Goal: Task Accomplishment & Management: Manage account settings

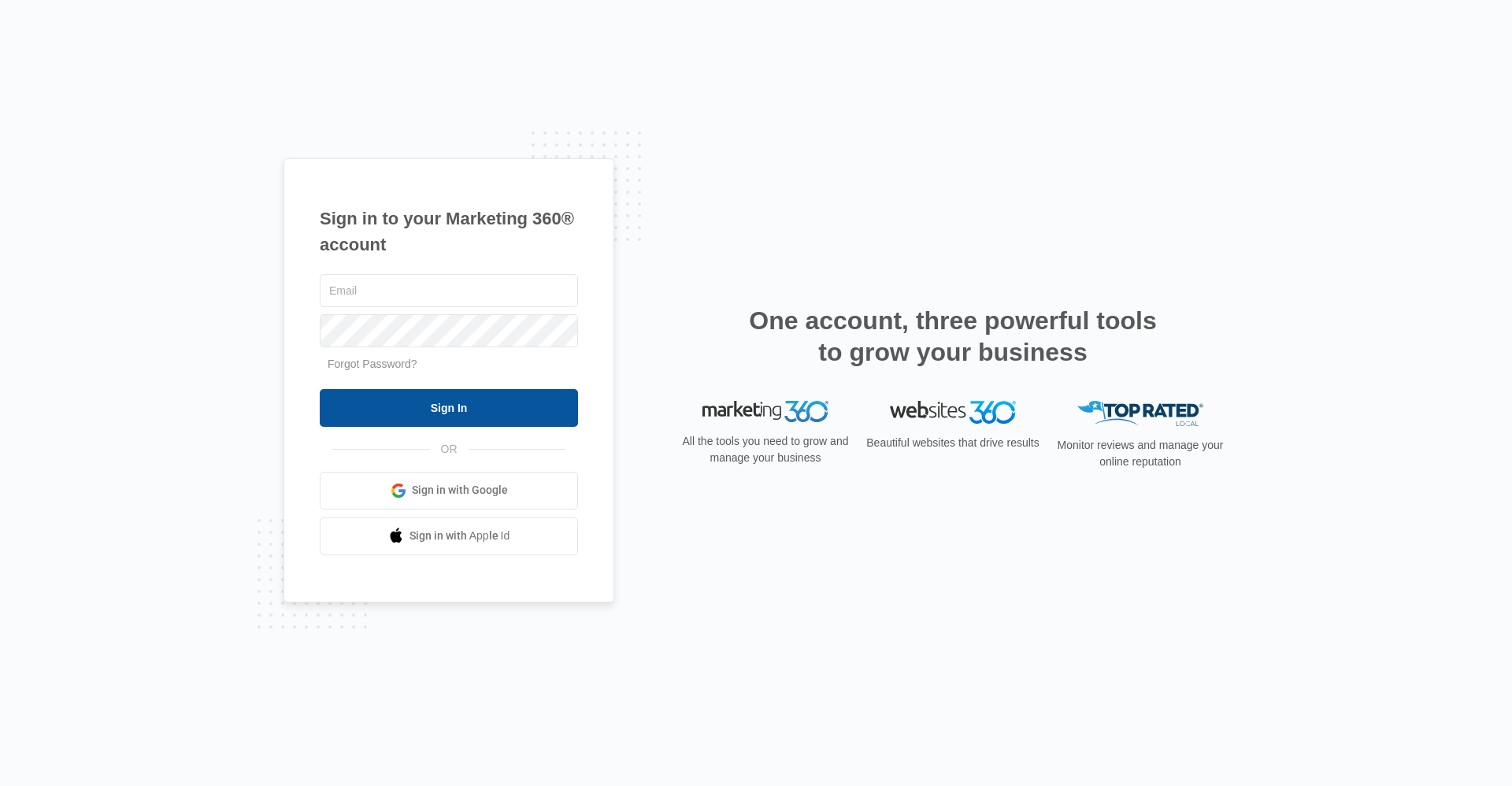
type input "[EMAIL_ADDRESS][DOMAIN_NAME]"
click at [449, 399] on input "Sign In" at bounding box center [449, 407] width 259 height 38
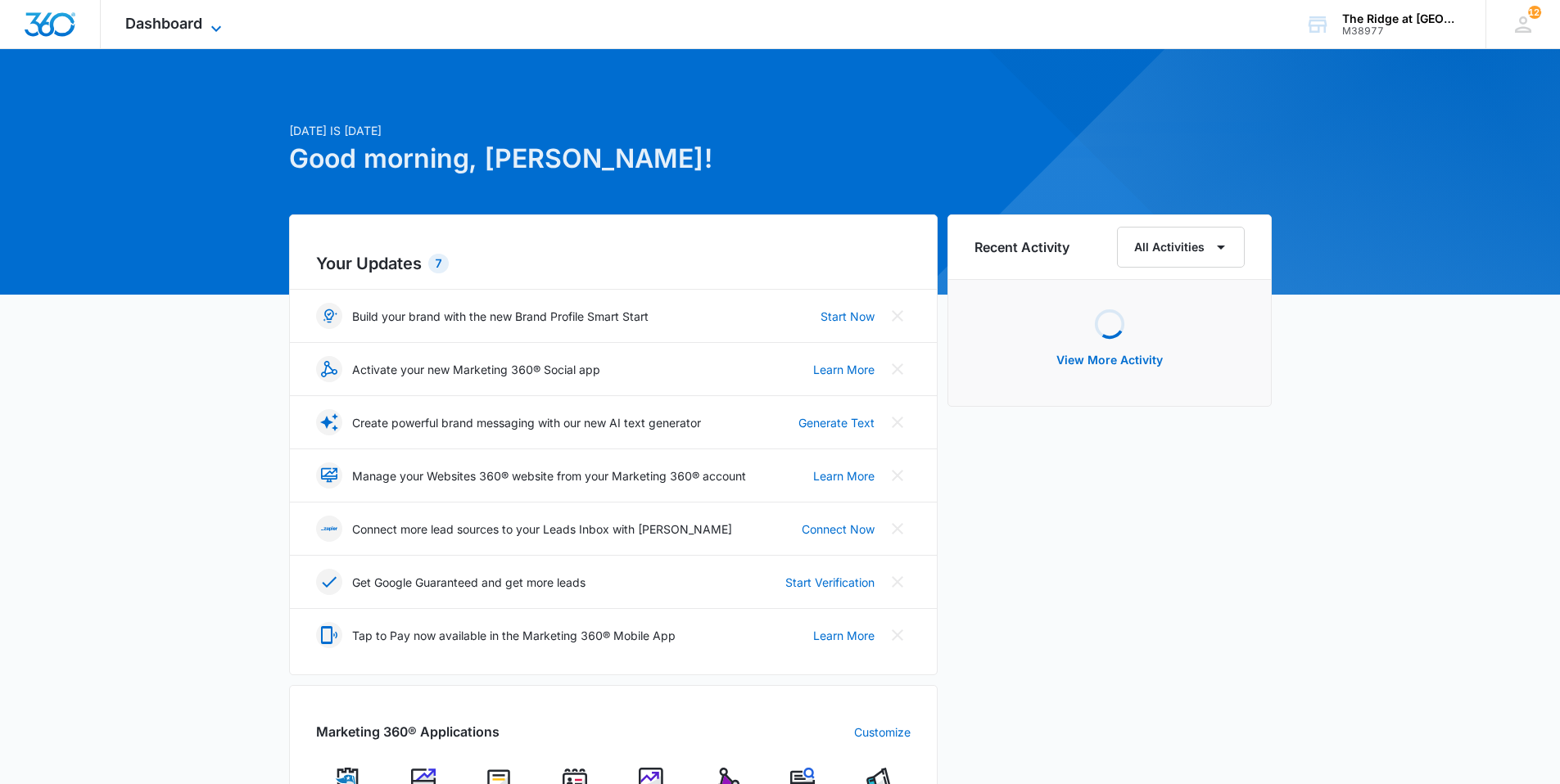
click at [128, 31] on span "Dashboard" at bounding box center [163, 24] width 77 height 17
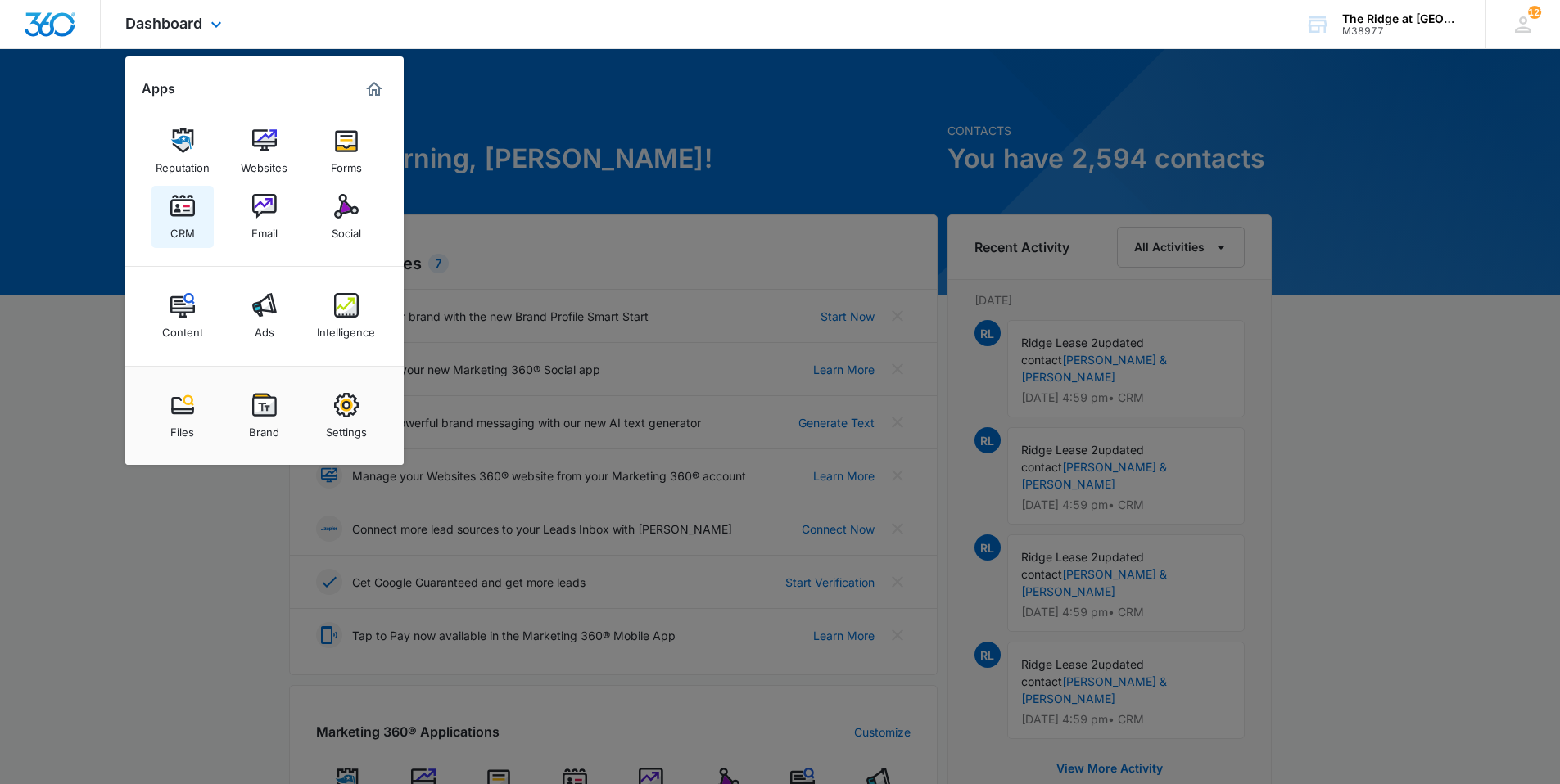
click at [169, 213] on link "CRM" at bounding box center [182, 217] width 62 height 62
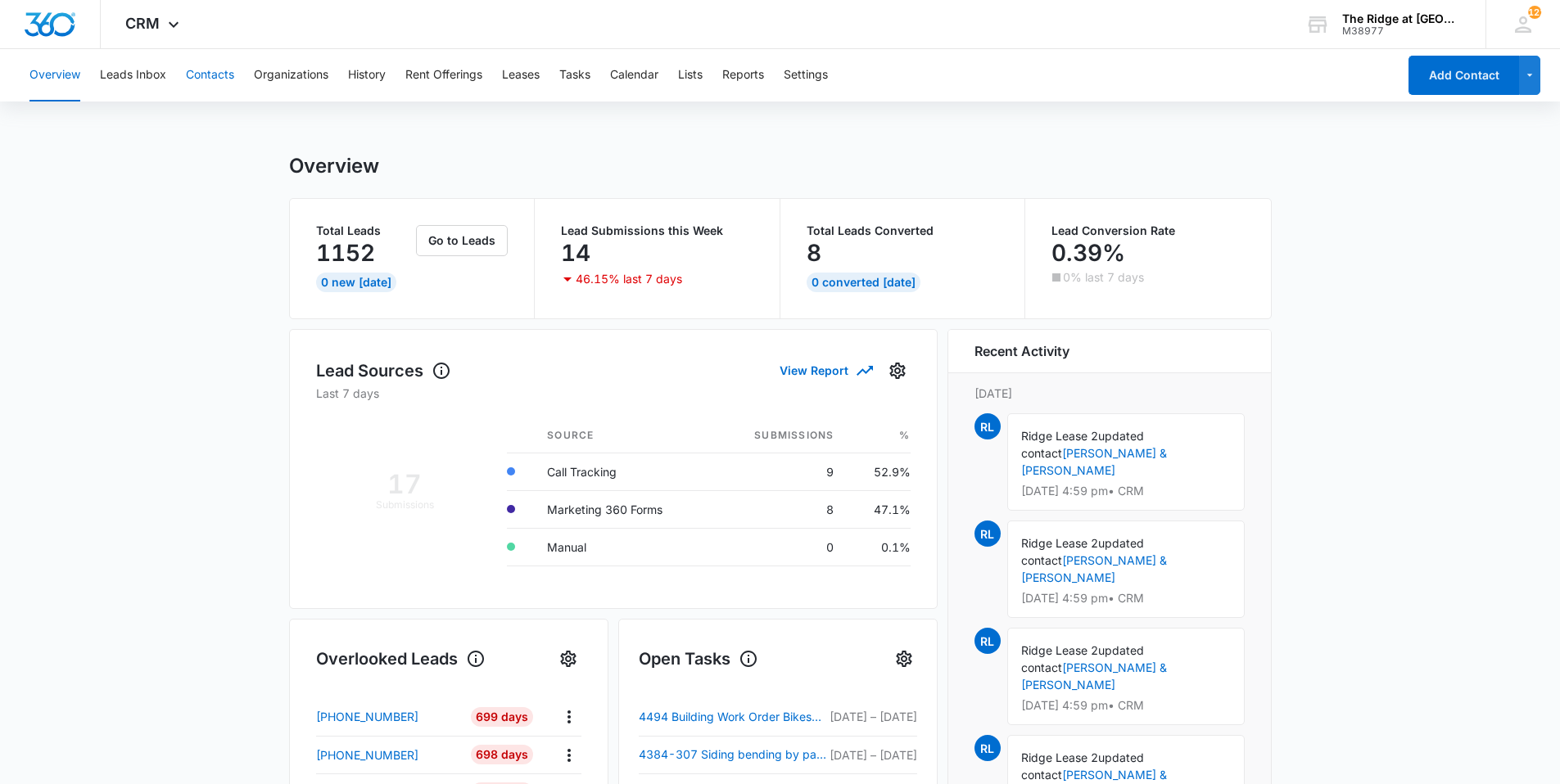
click at [205, 91] on button "Contacts" at bounding box center [210, 75] width 48 height 52
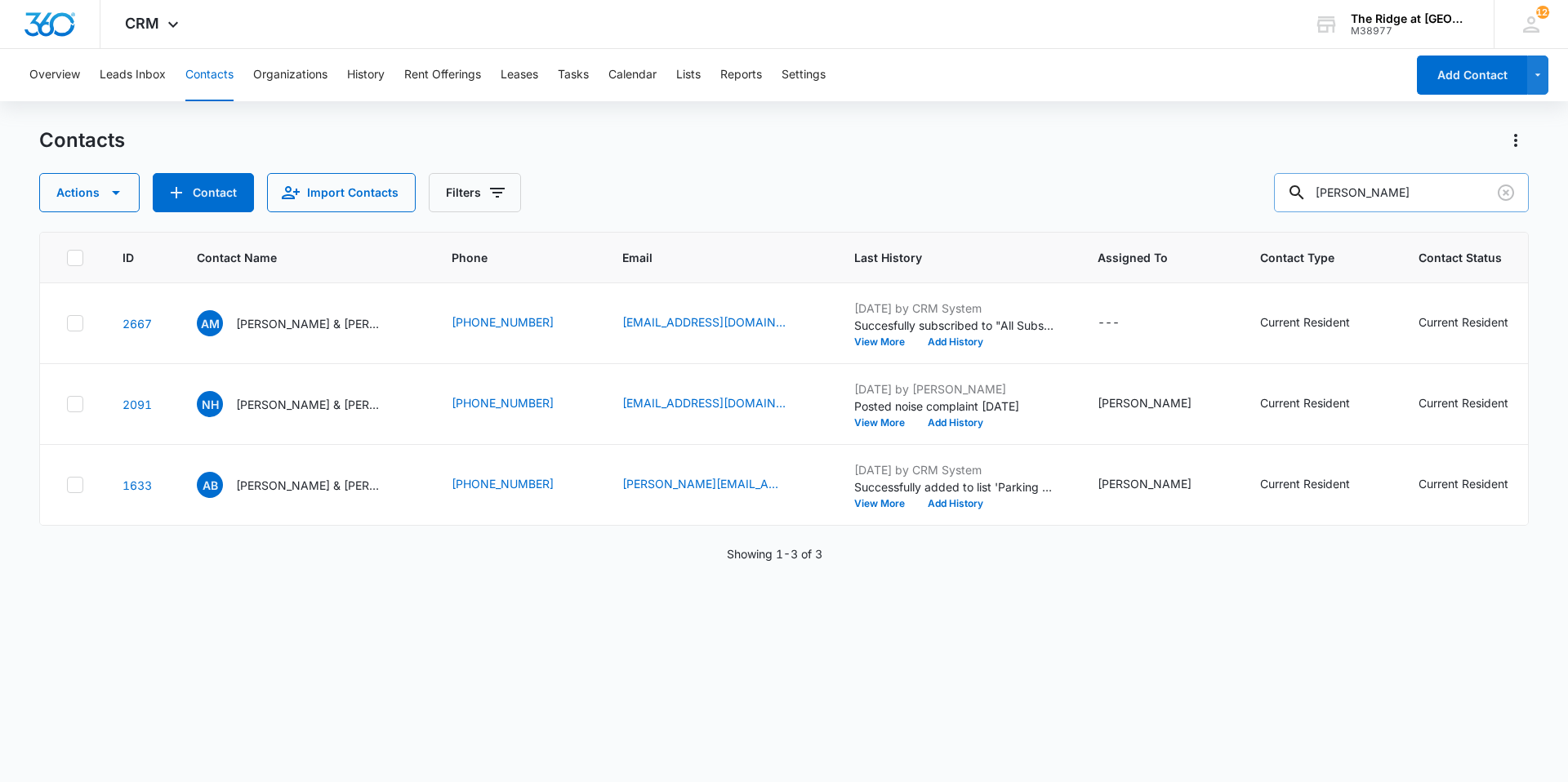
drag, startPoint x: 1324, startPoint y: 198, endPoint x: 1313, endPoint y: 199, distance: 11.0
click at [1313, 199] on div "aaron" at bounding box center [1402, 192] width 255 height 39
type input "misael"
